Goal: Task Accomplishment & Management: Use online tool/utility

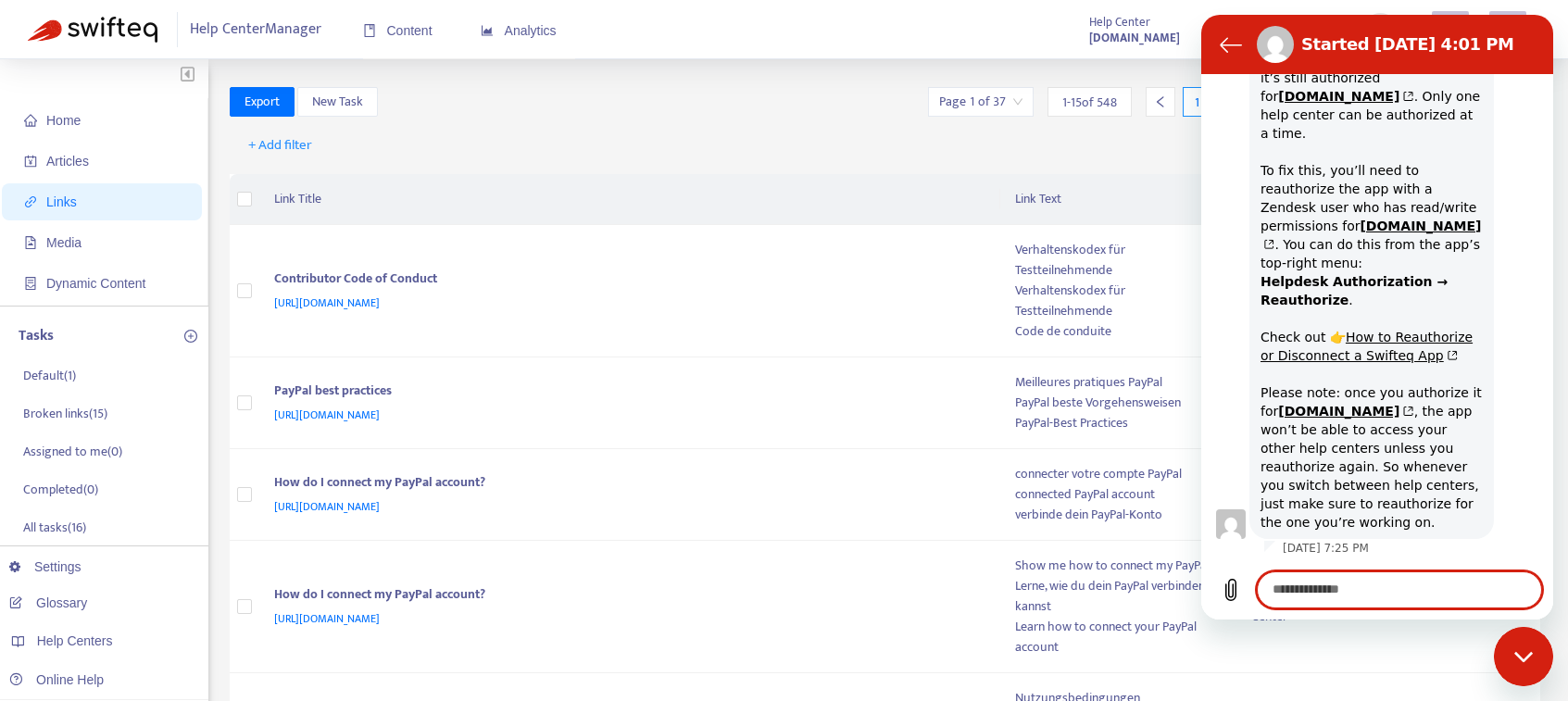
scroll to position [1145, 0]
click at [1540, 634] on div "Close messaging window" at bounding box center [1523, 656] width 56 height 56
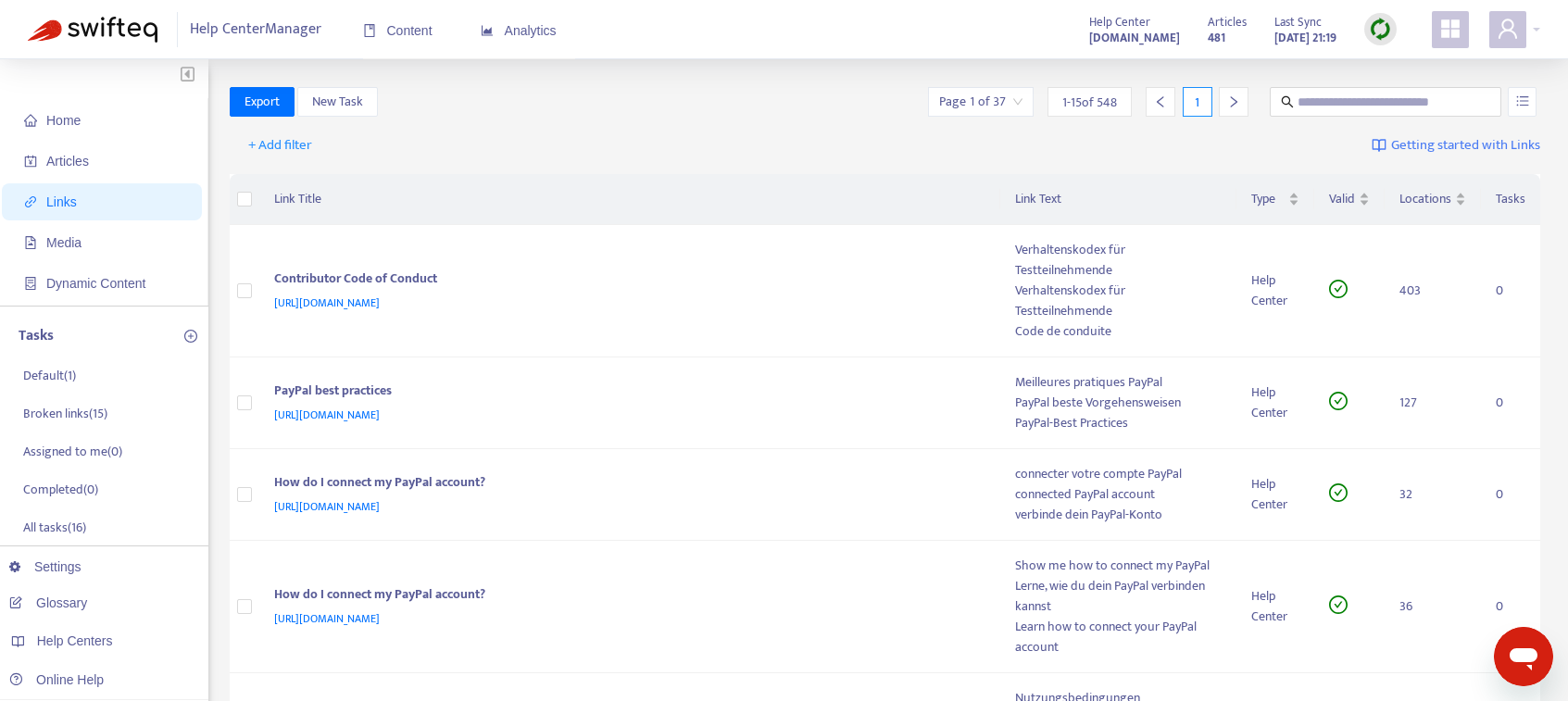
click at [1507, 650] on icon "Open messaging window" at bounding box center [1523, 656] width 33 height 33
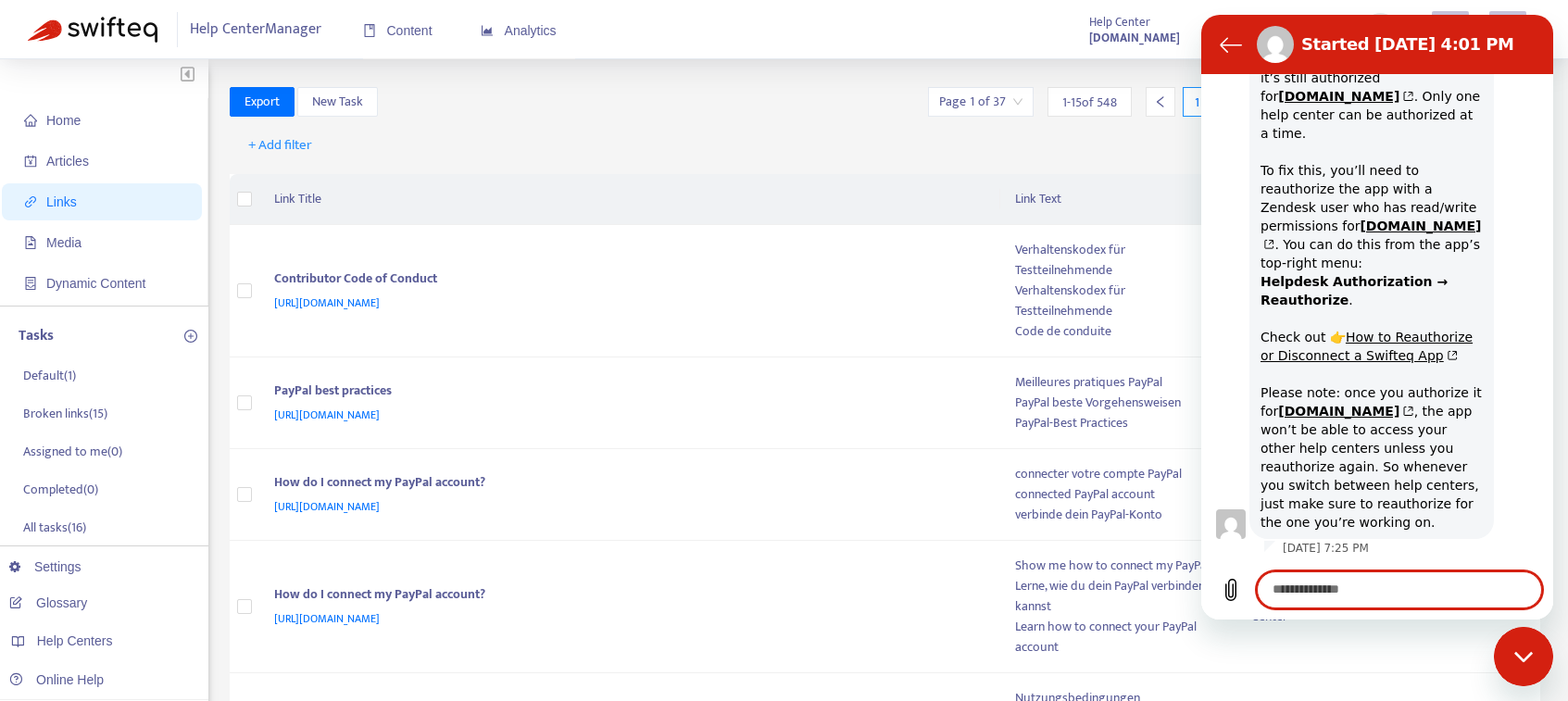
click at [1517, 644] on div "Close messaging window" at bounding box center [1523, 656] width 56 height 56
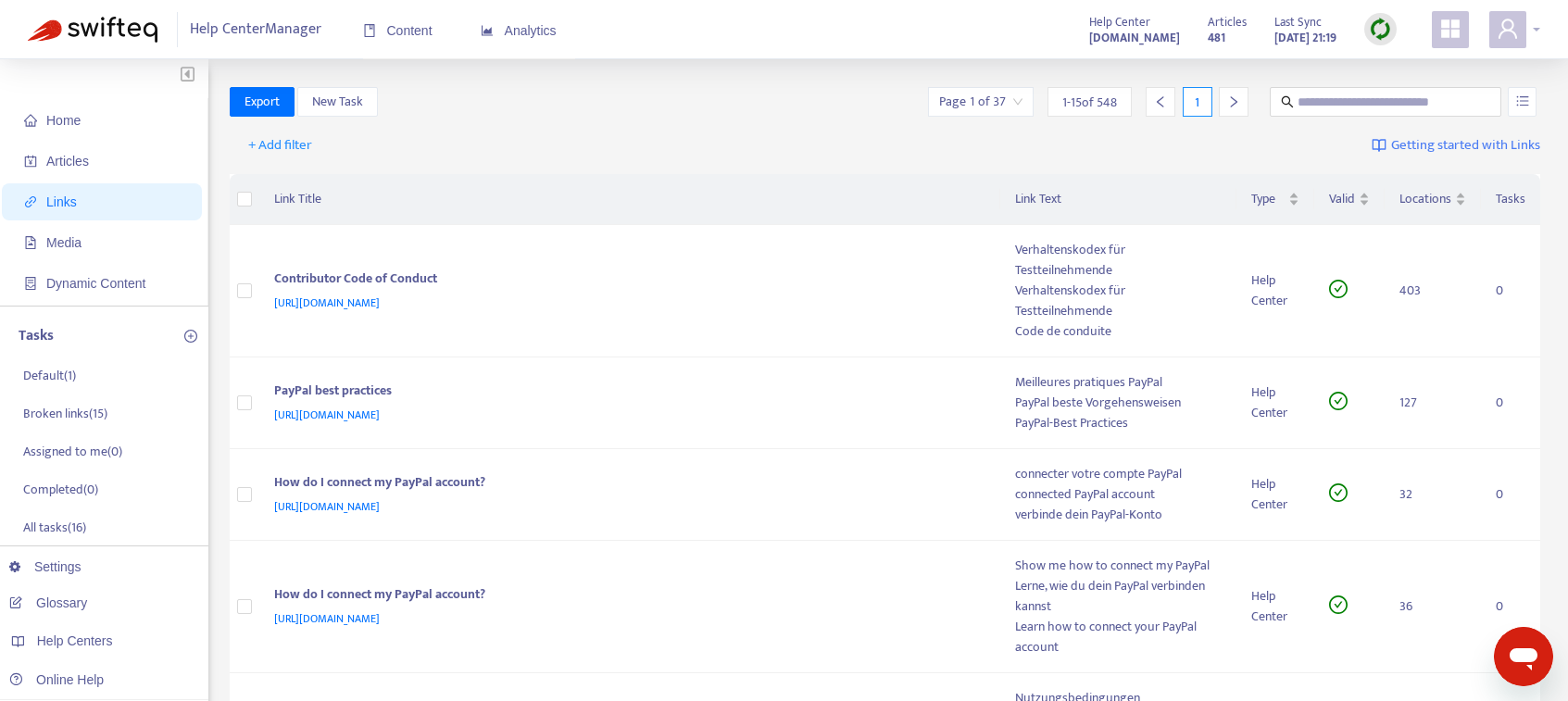
click at [1534, 24] on div at bounding box center [1514, 29] width 51 height 37
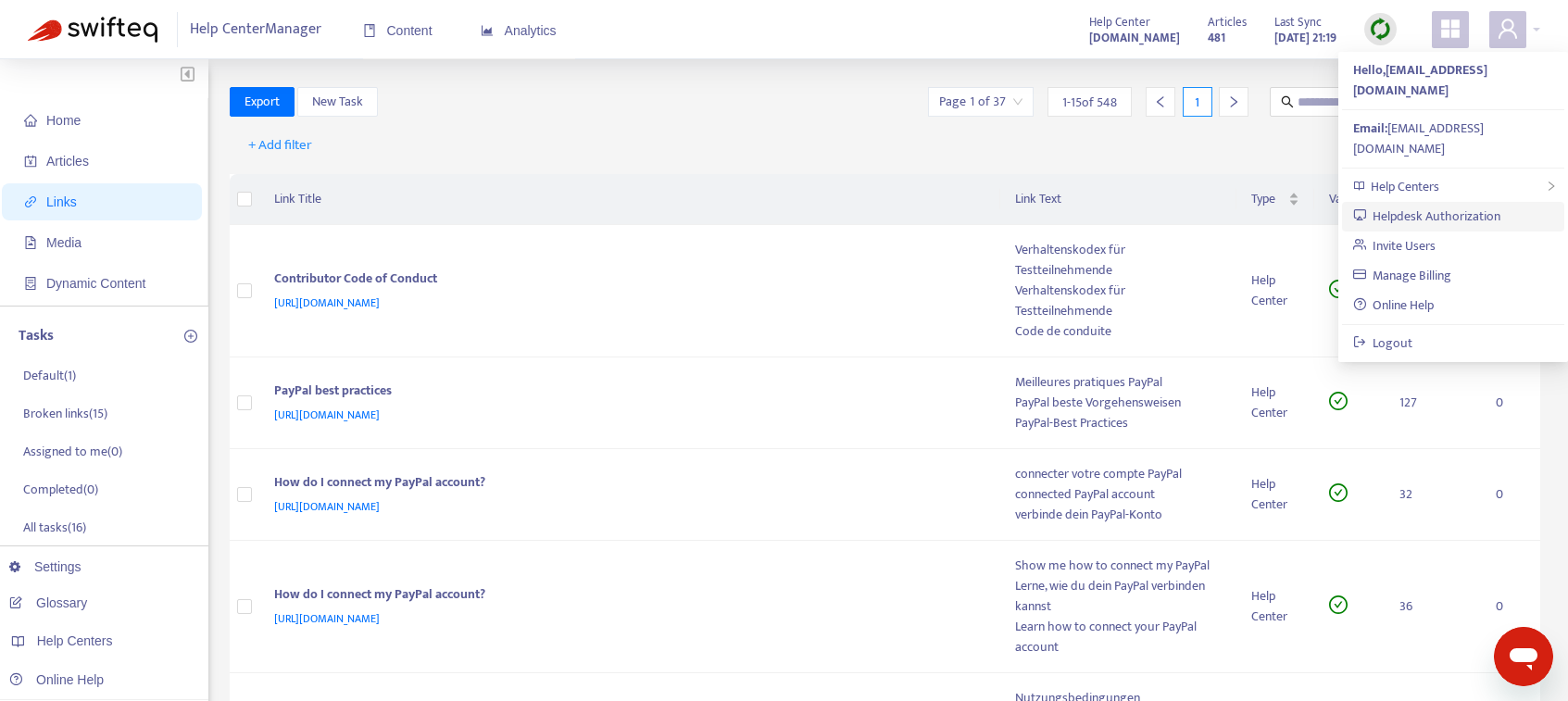
click at [1496, 206] on link "Helpdesk Authorization" at bounding box center [1427, 216] width 148 height 21
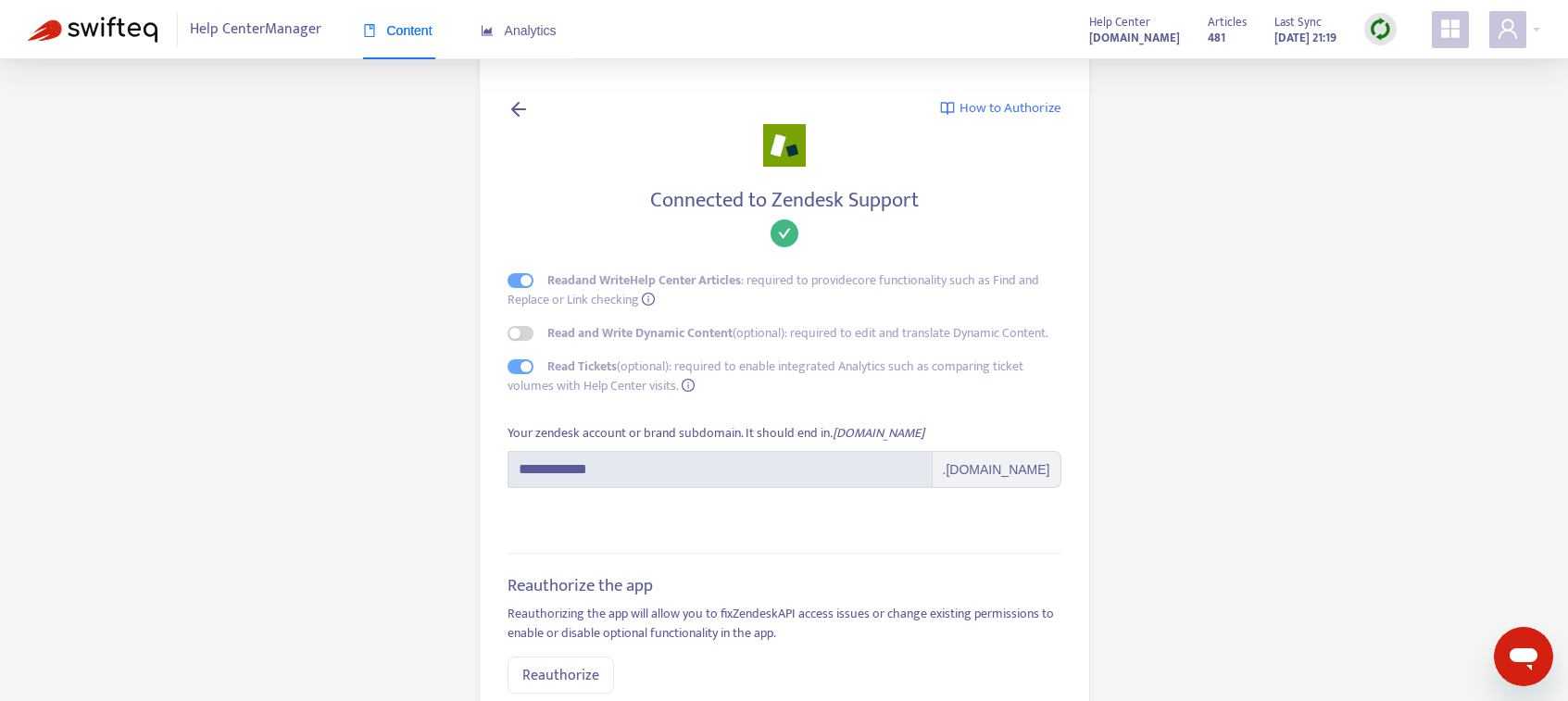
click at [1115, 39] on strong "[DOMAIN_NAME]" at bounding box center [1134, 37] width 91 height 20
click at [1510, 22] on icon "user" at bounding box center [1508, 28] width 22 height 22
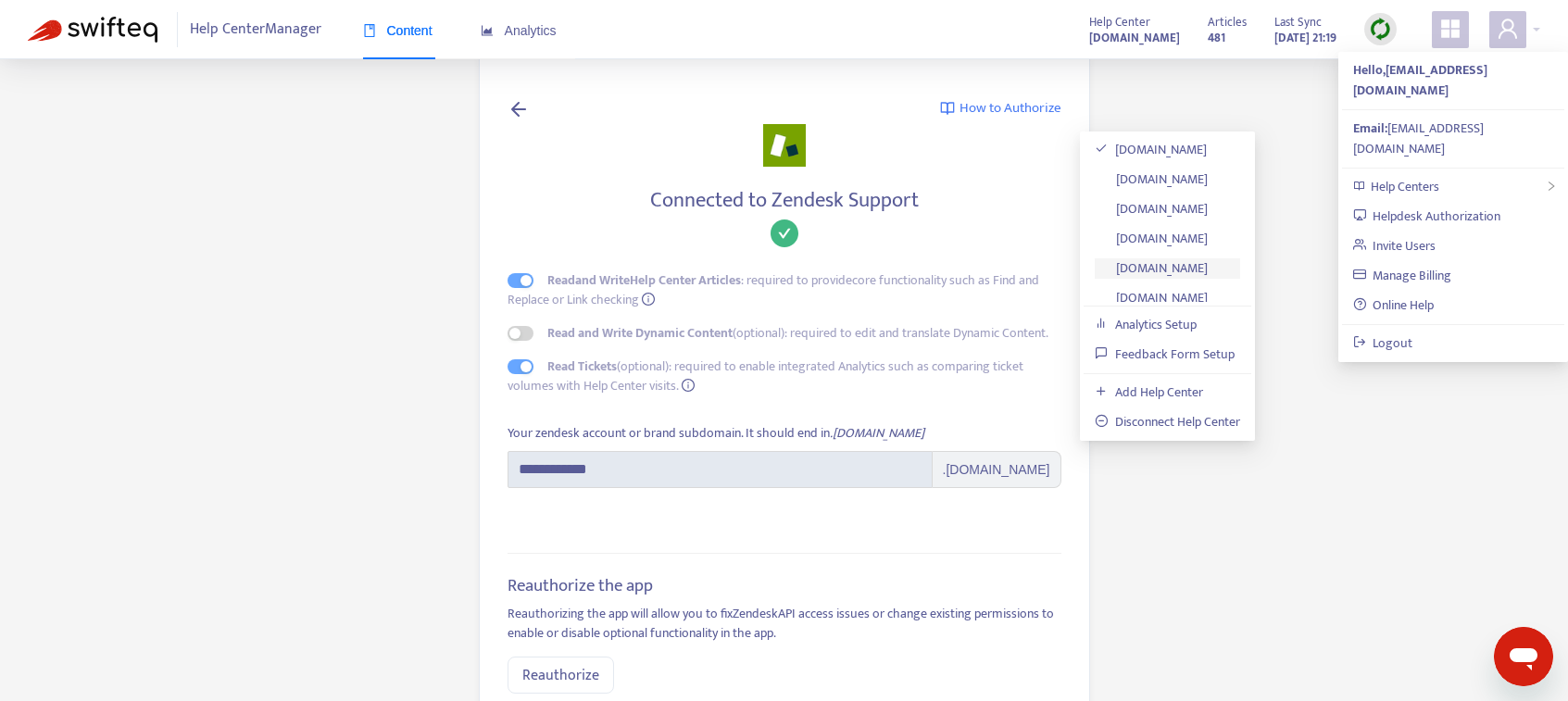
click at [1207, 263] on link "[DOMAIN_NAME]" at bounding box center [1151, 268] width 113 height 21
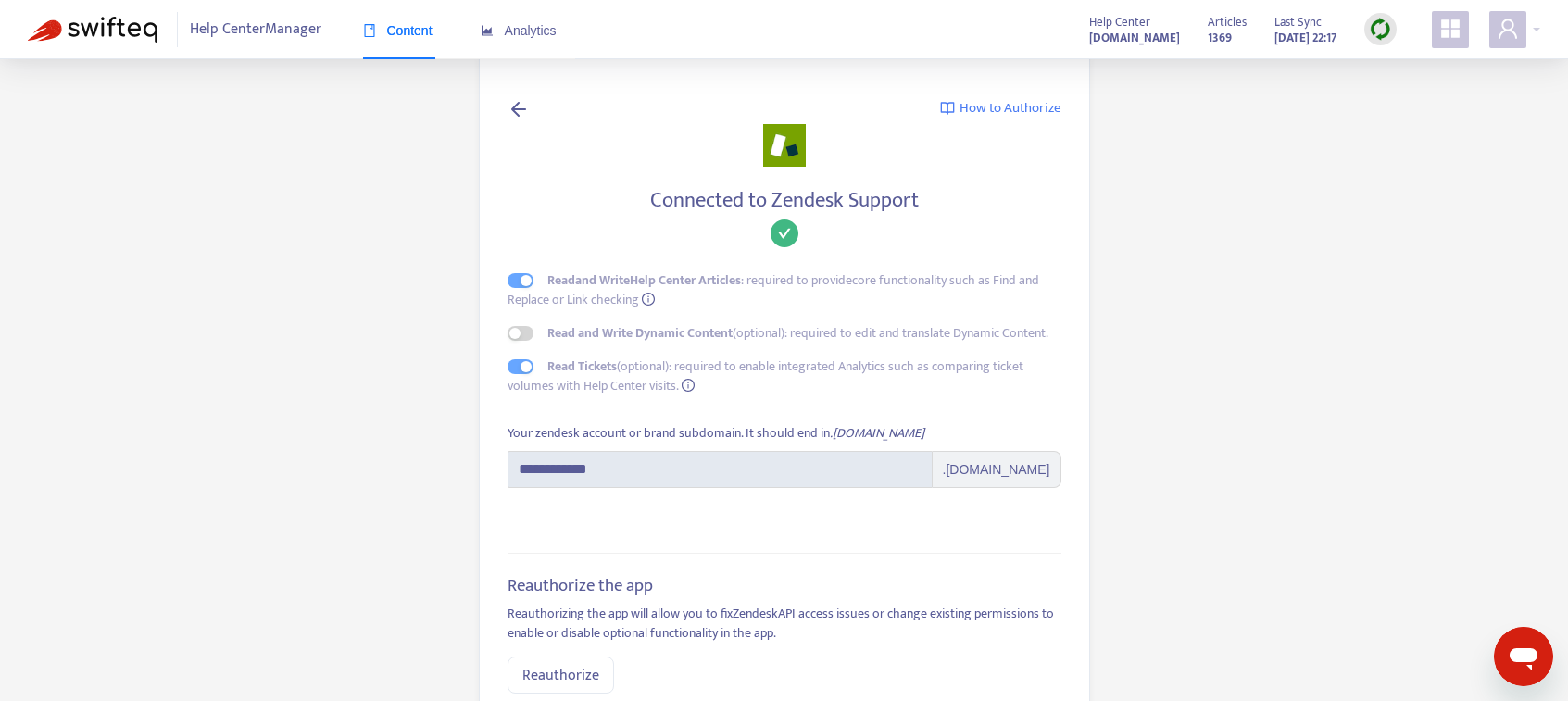
click at [1378, 25] on img at bounding box center [1380, 29] width 23 height 23
click at [1295, 83] on main "**********" at bounding box center [784, 497] width 1568 height 994
click at [130, 35] on img at bounding box center [92, 29] width 130 height 26
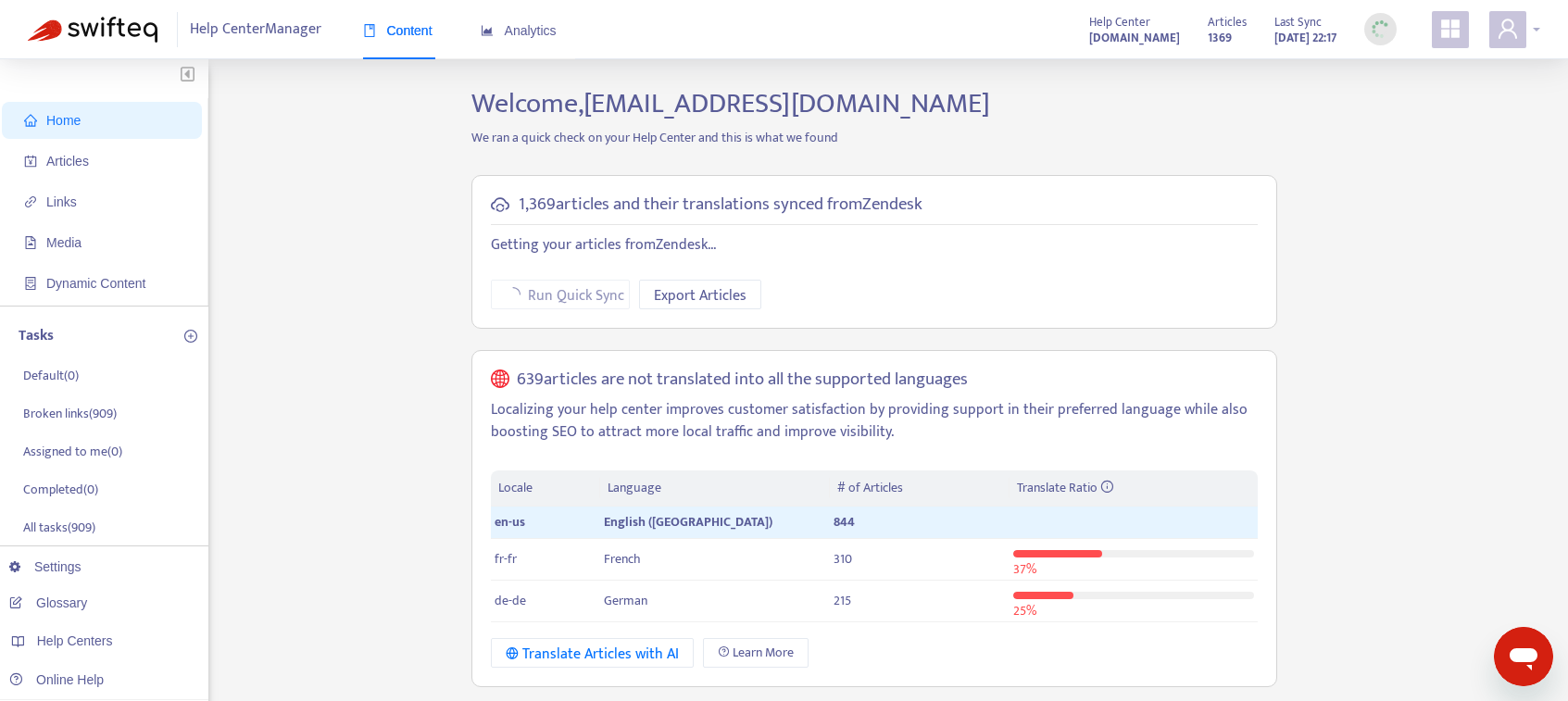
click at [1516, 34] on icon "user" at bounding box center [1508, 28] width 22 height 22
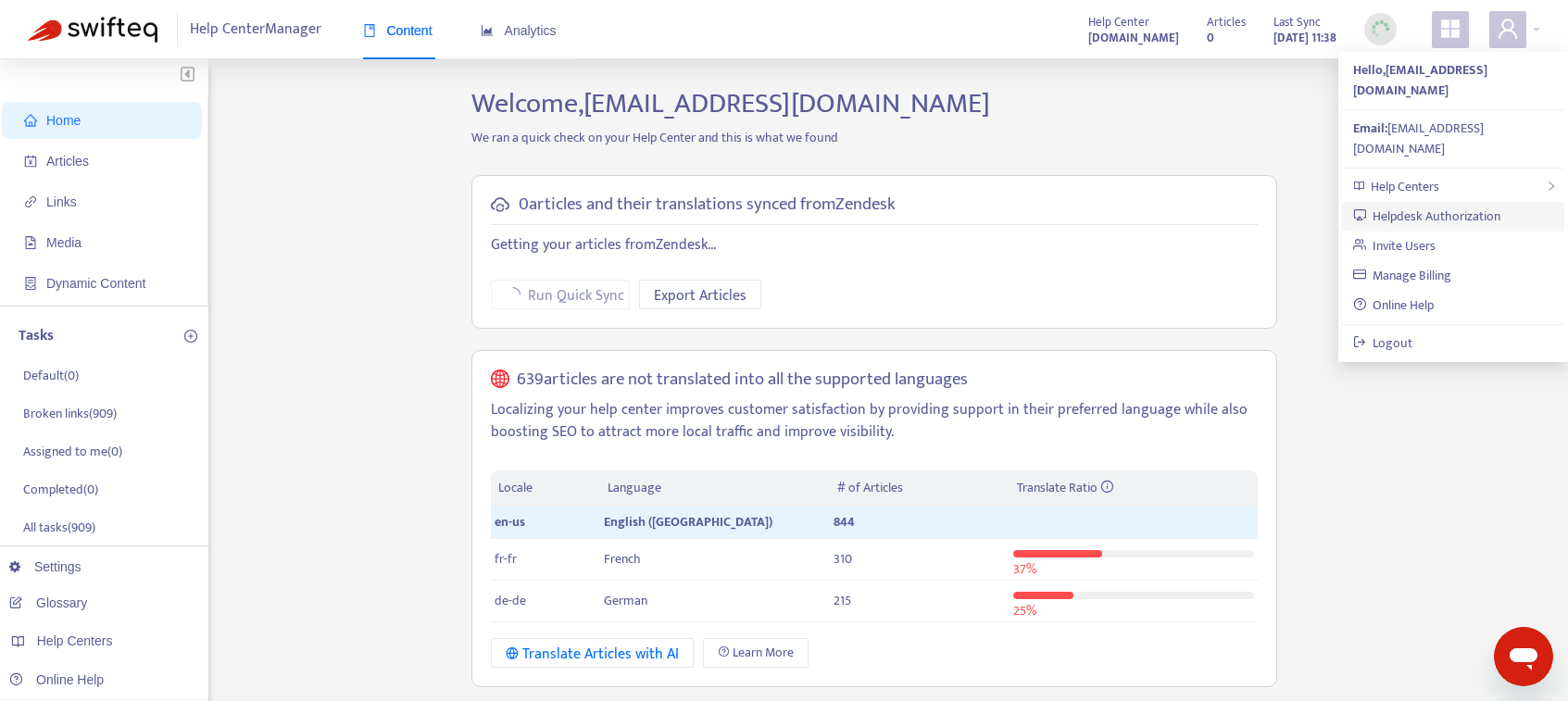
click at [1434, 206] on link "Helpdesk Authorization" at bounding box center [1427, 216] width 148 height 21
